Goal: Task Accomplishment & Management: Manage account settings

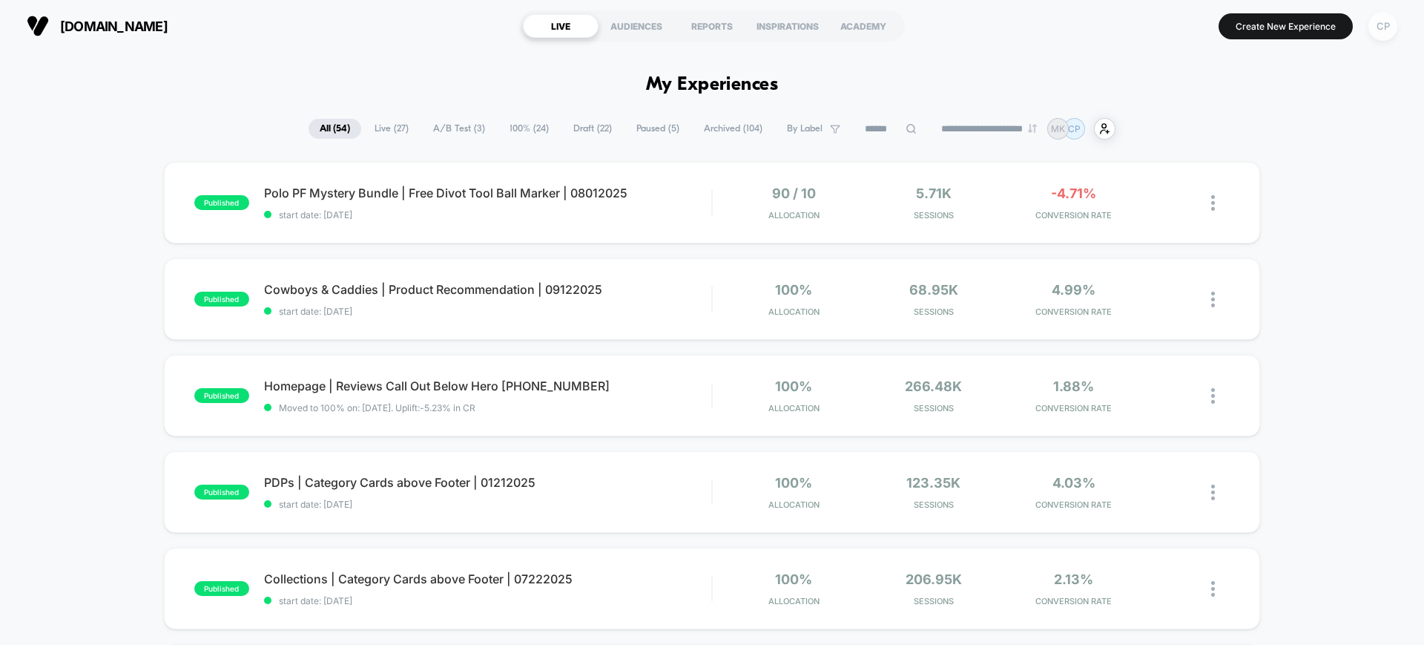
click at [1388, 22] on div "CP" at bounding box center [1382, 26] width 29 height 29
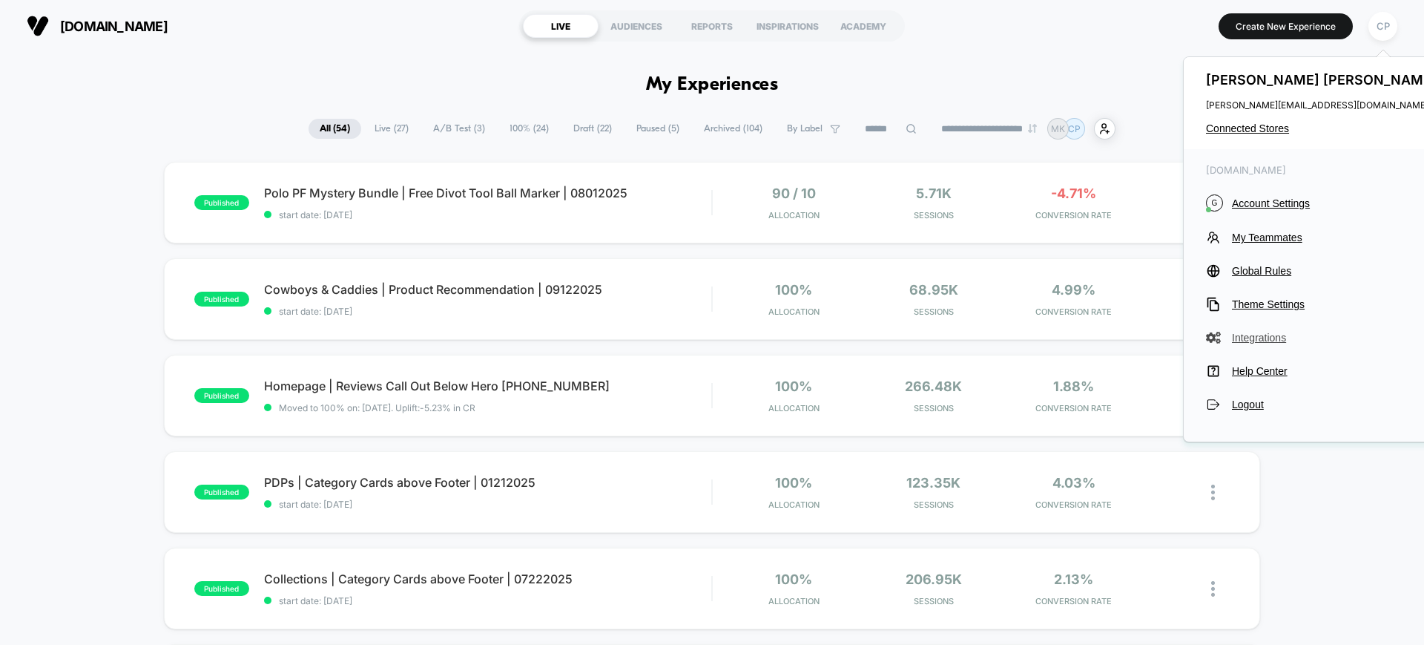
click at [1260, 337] on span "Integrations" at bounding box center [1336, 338] width 208 height 12
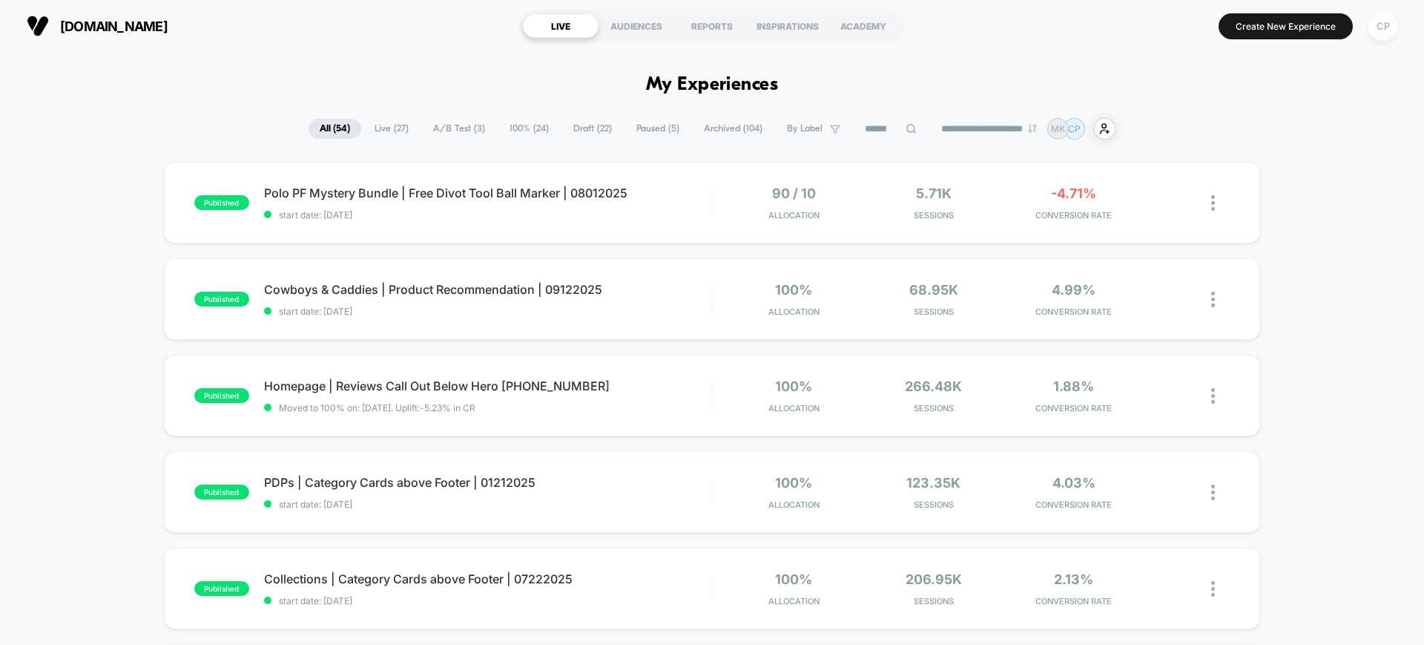
click at [1388, 33] on div "CP" at bounding box center [1382, 26] width 29 height 29
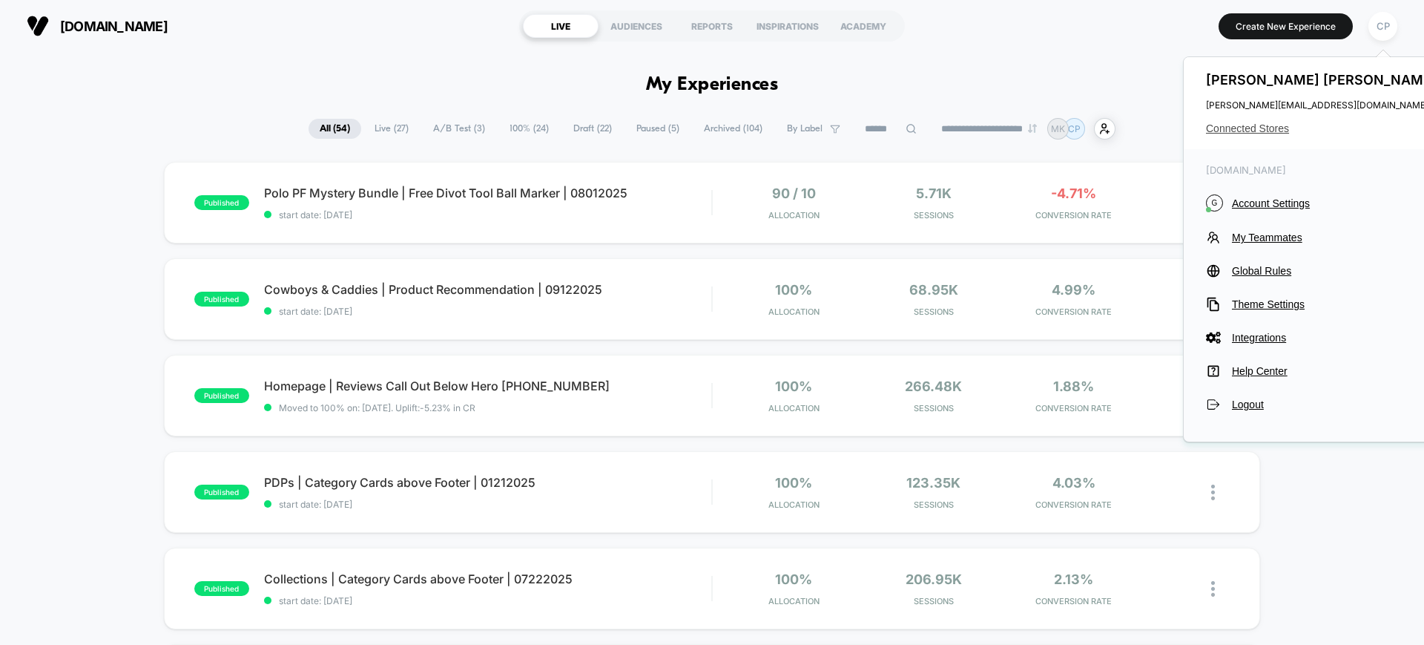
click at [1259, 127] on span "Connected Stores" at bounding box center [1323, 128] width 234 height 12
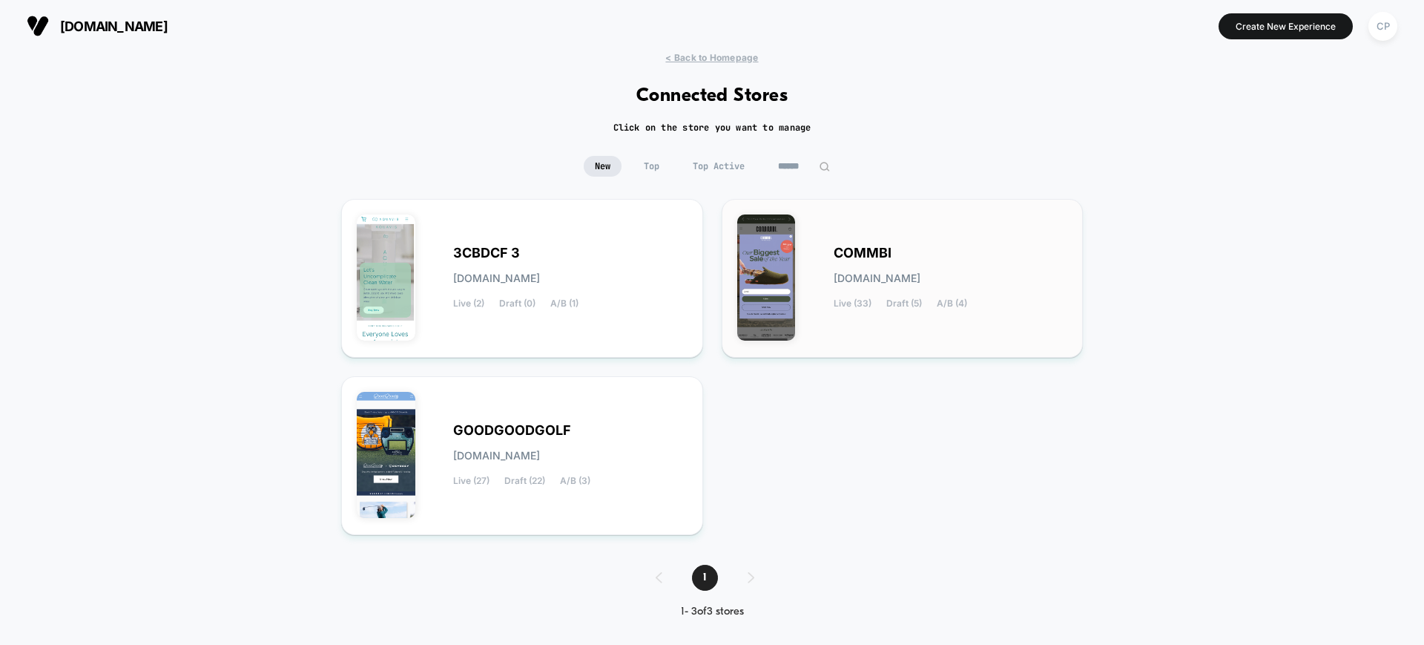
click at [843, 268] on div "COMMBI [DOMAIN_NAME] Live (33) Draft (5) A/B (4)" at bounding box center [951, 278] width 234 height 61
